Goal: Navigation & Orientation: Find specific page/section

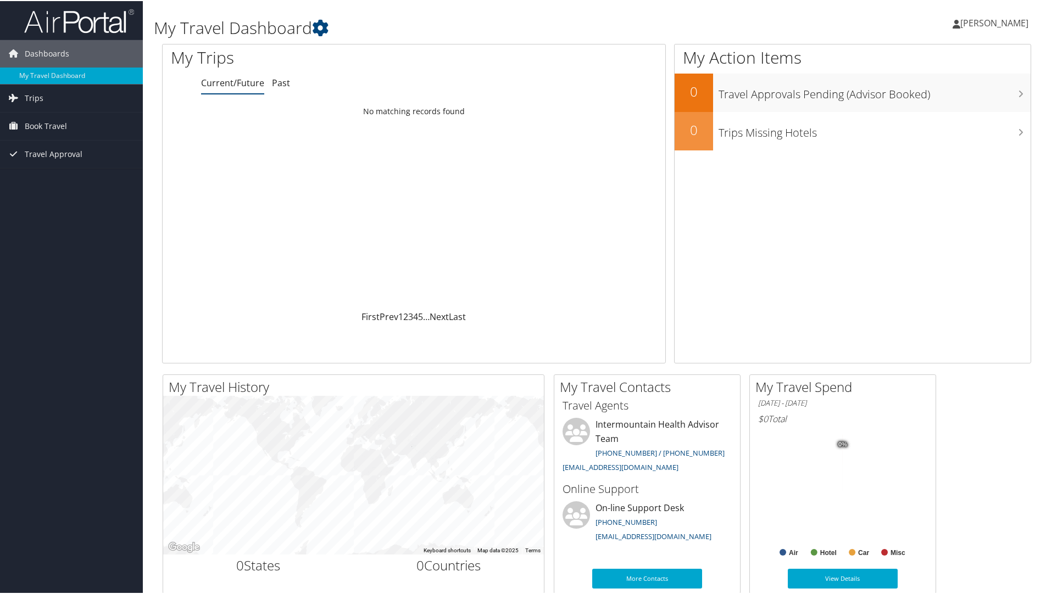
click at [983, 19] on span "[PERSON_NAME]" at bounding box center [994, 22] width 68 height 12
click at [947, 98] on link "View Travel Profile" at bounding box center [964, 97] width 122 height 19
click at [70, 107] on link "Trips" at bounding box center [71, 96] width 143 height 27
click at [71, 101] on link "Trips" at bounding box center [71, 96] width 143 height 27
click at [30, 93] on span "Trips" at bounding box center [34, 96] width 19 height 27
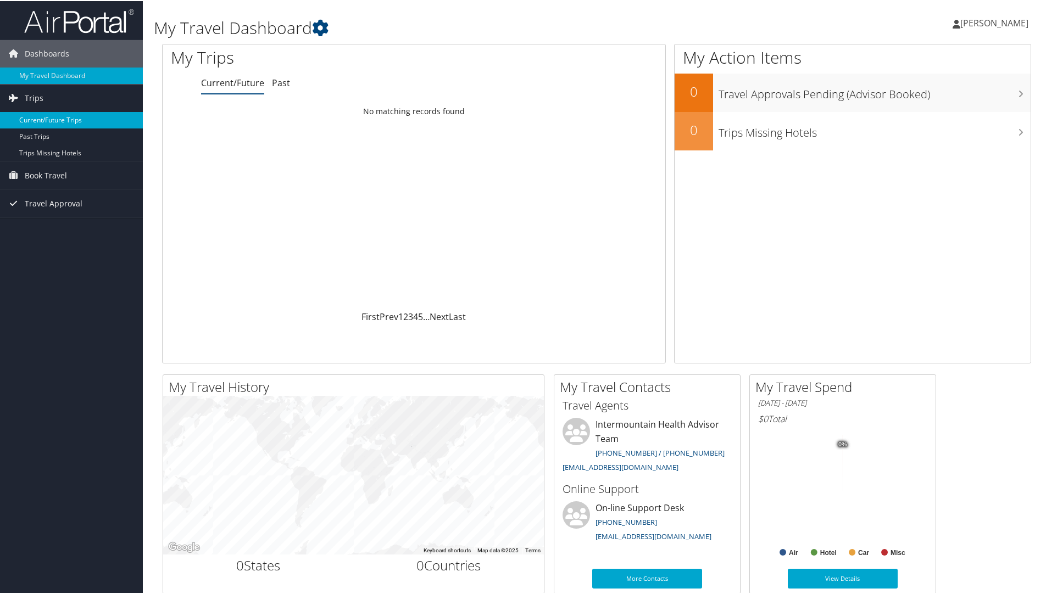
click at [43, 115] on link "Current/Future Trips" at bounding box center [71, 119] width 143 height 16
